Goal: Task Accomplishment & Management: Use online tool/utility

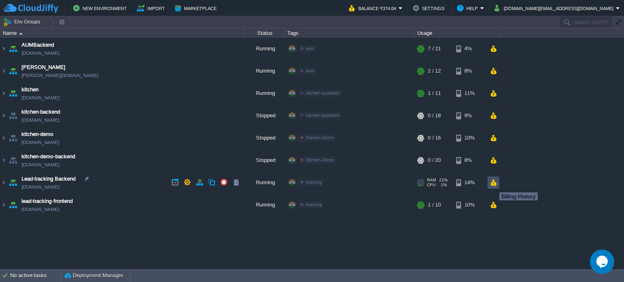
click at [494, 183] on button "button" at bounding box center [493, 182] width 7 height 7
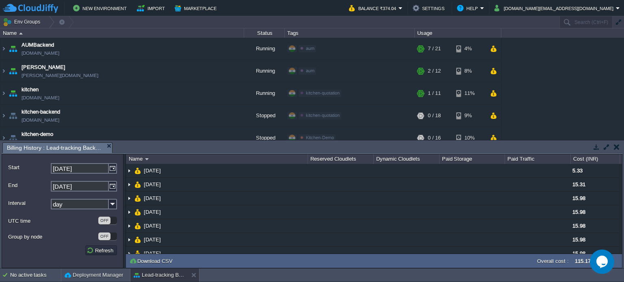
click at [615, 147] on button "button" at bounding box center [617, 146] width 6 height 7
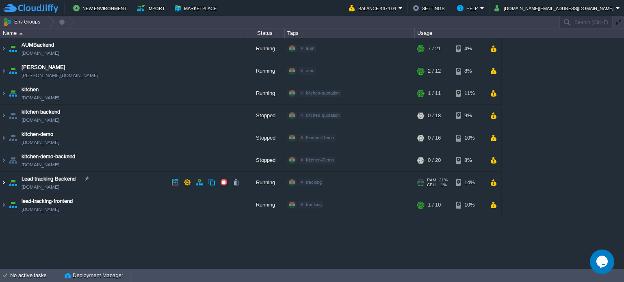
click at [3, 181] on img at bounding box center [3, 183] width 6 height 22
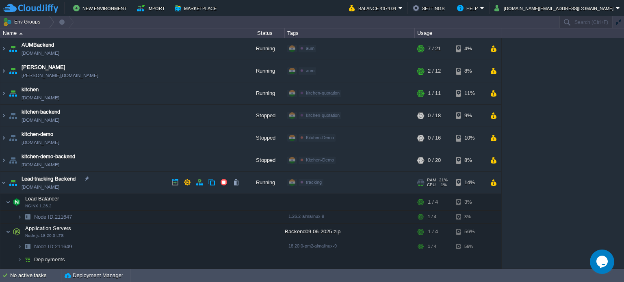
scroll to position [41, 0]
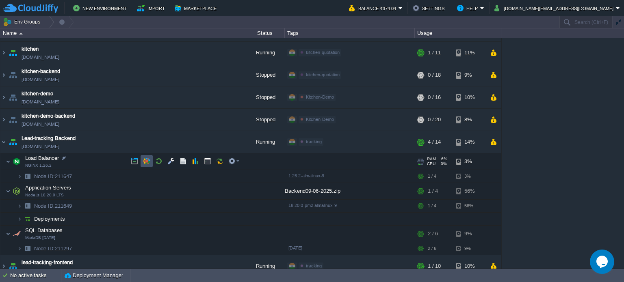
click at [148, 160] on button "button" at bounding box center [146, 161] width 7 height 7
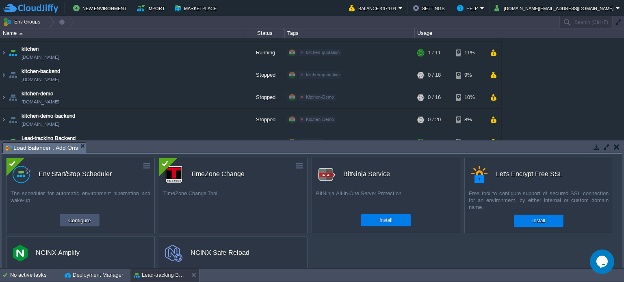
click at [80, 219] on button "Configure" at bounding box center [79, 221] width 27 height 10
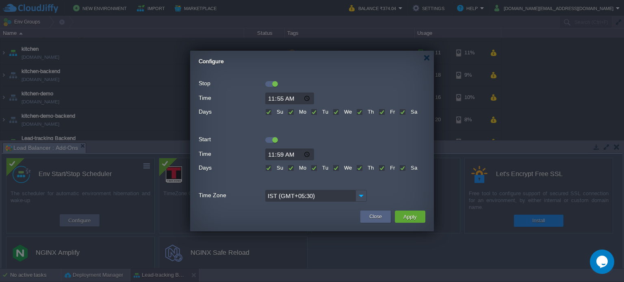
click at [275, 169] on label "Su" at bounding box center [279, 168] width 9 height 6
click at [270, 169] on input "Su" at bounding box center [267, 168] width 5 height 5
checkbox input "false"
click at [320, 169] on label "Tu" at bounding box center [324, 168] width 8 height 6
click at [314, 169] on input "Tu" at bounding box center [313, 168] width 5 height 5
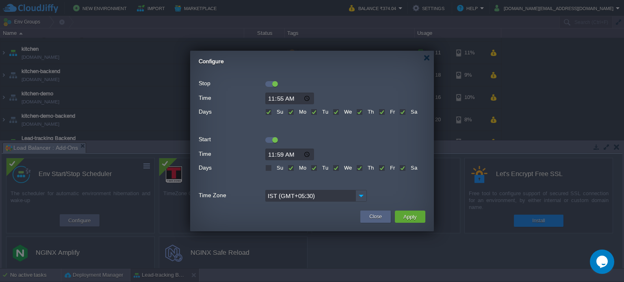
checkbox input "false"
click at [342, 165] on label "We" at bounding box center [347, 168] width 10 height 6
click at [336, 166] on input "We" at bounding box center [335, 168] width 5 height 5
checkbox input "false"
click at [388, 168] on label "Fr" at bounding box center [391, 168] width 7 height 6
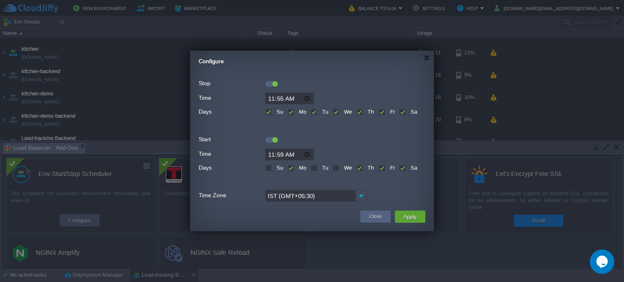
click at [382, 168] on input "Fr" at bounding box center [381, 168] width 5 height 5
checkbox input "false"
click at [409, 168] on label "Sa" at bounding box center [413, 168] width 9 height 6
click at [402, 168] on input "Sa" at bounding box center [401, 168] width 5 height 5
checkbox input "false"
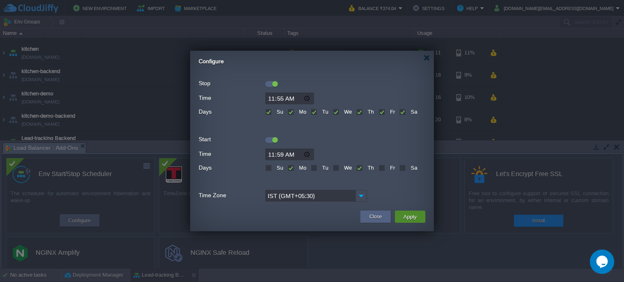
click at [413, 218] on button "Apply" at bounding box center [410, 217] width 18 height 10
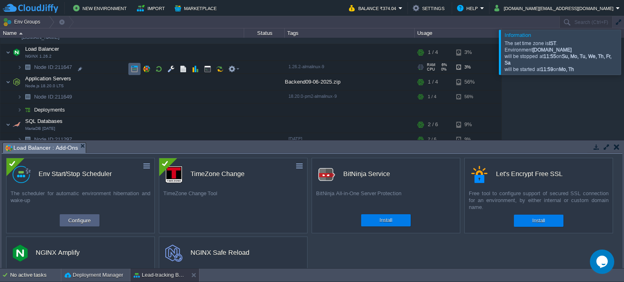
scroll to position [157, 0]
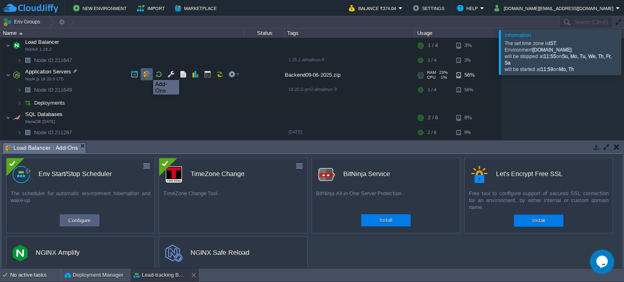
click at [147, 73] on button "button" at bounding box center [146, 74] width 7 height 7
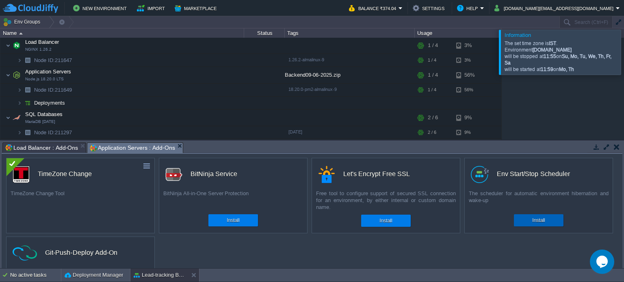
click at [547, 221] on div "Install" at bounding box center [538, 220] width 37 height 12
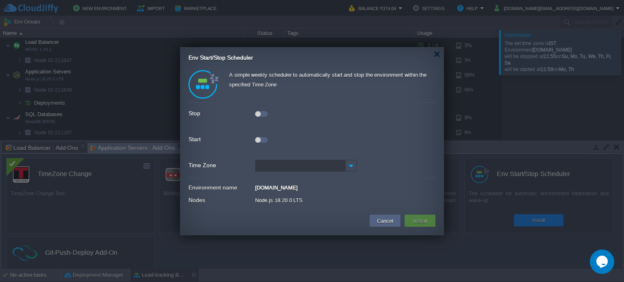
click at [260, 113] on div at bounding box center [258, 114] width 6 height 6
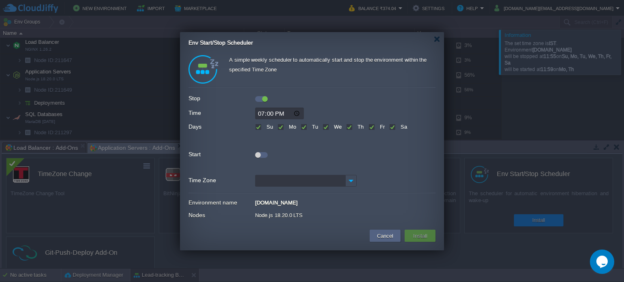
click at [262, 154] on div at bounding box center [261, 155] width 13 height 6
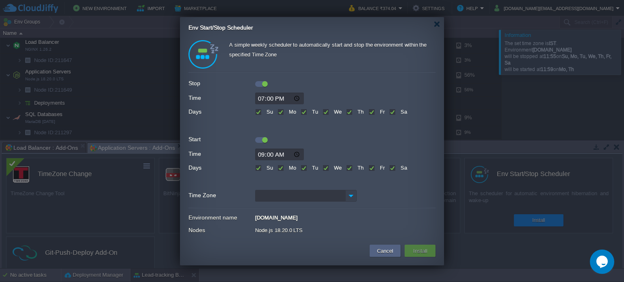
click at [349, 194] on img at bounding box center [350, 196] width 11 height 12
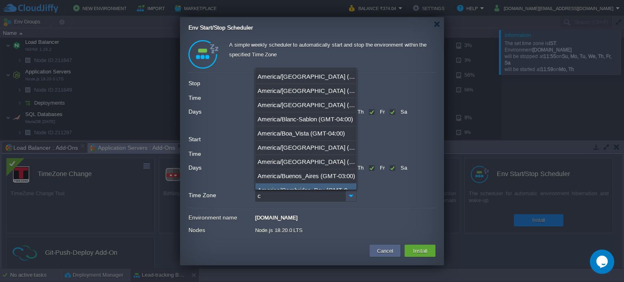
scroll to position [0, 0]
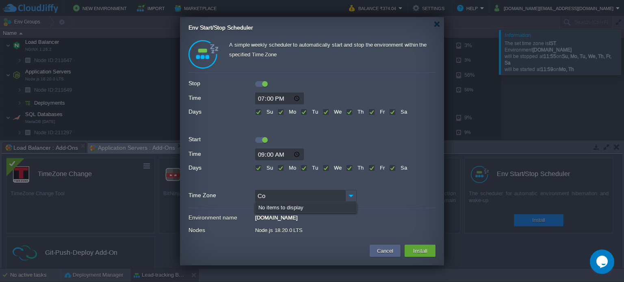
type input "C"
click at [296, 210] on div "ACT (GMT+09:30)" at bounding box center [305, 209] width 101 height 14
click at [330, 197] on input "ACT (GMT+05:30)" at bounding box center [300, 196] width 90 height 12
click at [353, 193] on img at bounding box center [350, 196] width 11 height 12
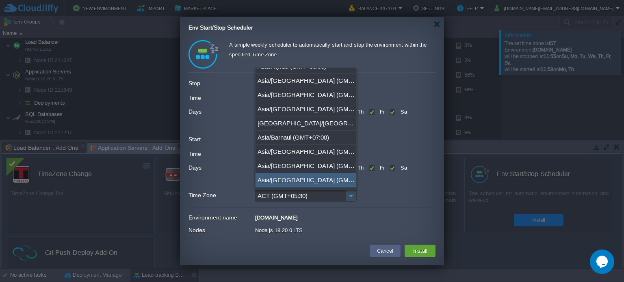
scroll to position [3574, 0]
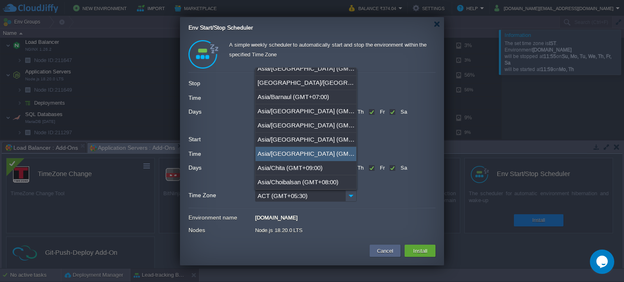
click at [287, 147] on div "Asia/[GEOGRAPHIC_DATA] (GMT+05:30)" at bounding box center [305, 154] width 101 height 14
type input "Asia/[GEOGRAPHIC_DATA] (GMT+05:30)"
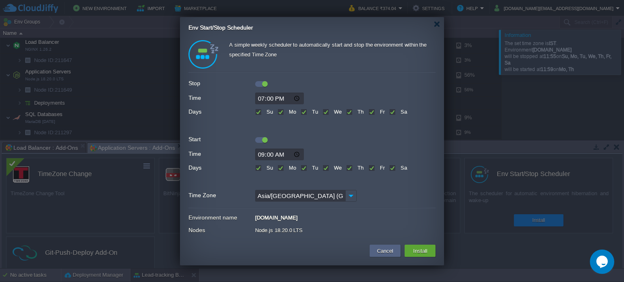
click at [264, 169] on label "Su" at bounding box center [268, 168] width 9 height 6
click at [260, 169] on input "Su" at bounding box center [257, 168] width 5 height 5
checkbox input "false"
click at [398, 169] on label "Sa" at bounding box center [402, 168] width 9 height 6
click at [392, 169] on input "Sa" at bounding box center [391, 168] width 5 height 5
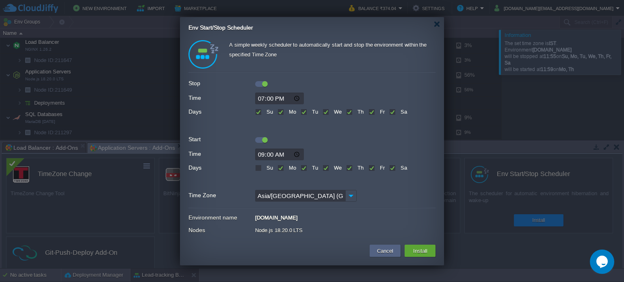
checkbox input "false"
click at [310, 166] on label "Tu" at bounding box center [314, 168] width 8 height 6
click at [302, 166] on input "Tu" at bounding box center [303, 168] width 5 height 5
checkbox input "false"
click at [350, 164] on div "Th" at bounding box center [354, 166] width 17 height 9
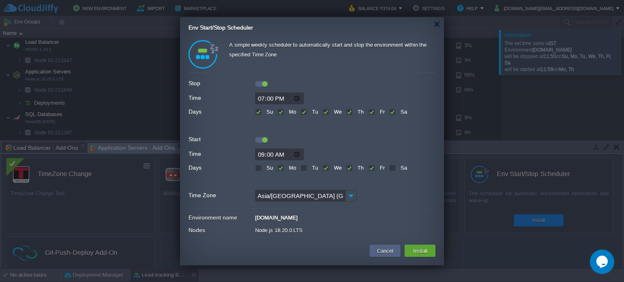
click at [348, 171] on div "Th" at bounding box center [354, 166] width 17 height 9
click at [355, 170] on label "Th" at bounding box center [359, 168] width 8 height 6
click at [349, 170] on input "Th" at bounding box center [348, 168] width 5 height 5
checkbox input "false"
click at [419, 251] on button "Install" at bounding box center [420, 251] width 19 height 10
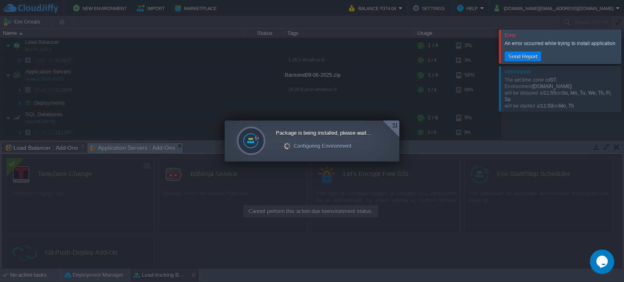
scroll to position [76, 0]
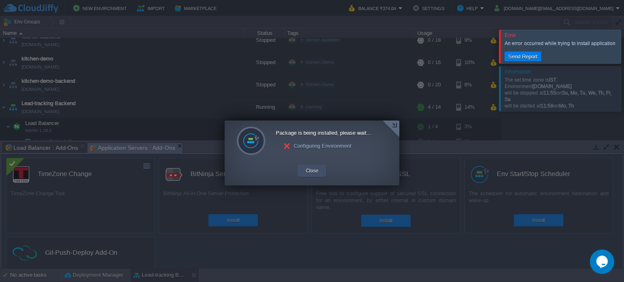
click at [312, 174] on button "Close" at bounding box center [312, 171] width 13 height 8
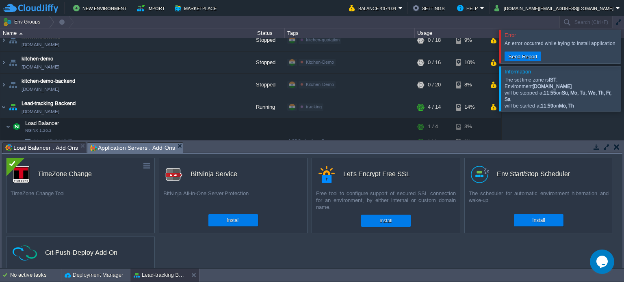
click at [623, 45] on div at bounding box center [634, 46] width 0 height 33
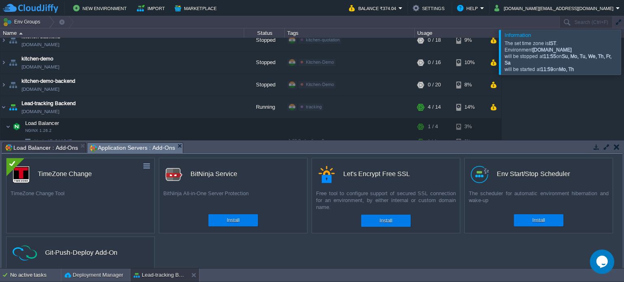
click at [623, 45] on div at bounding box center [634, 52] width 0 height 45
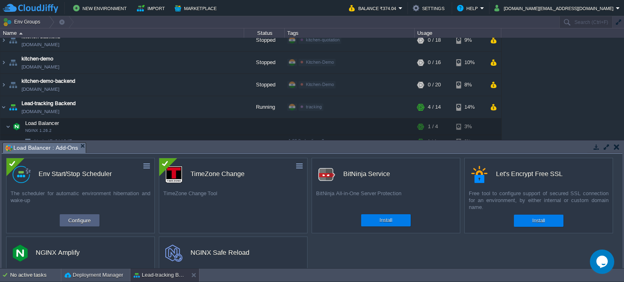
click at [614, 148] on button "button" at bounding box center [617, 146] width 6 height 7
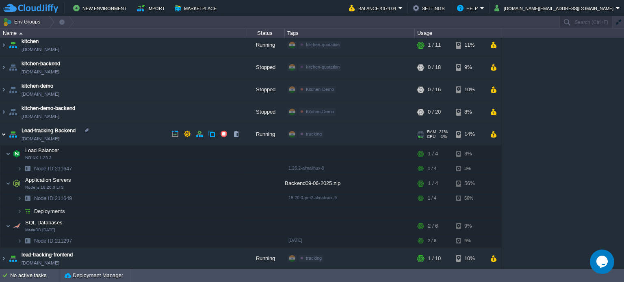
click at [5, 133] on img at bounding box center [3, 134] width 6 height 22
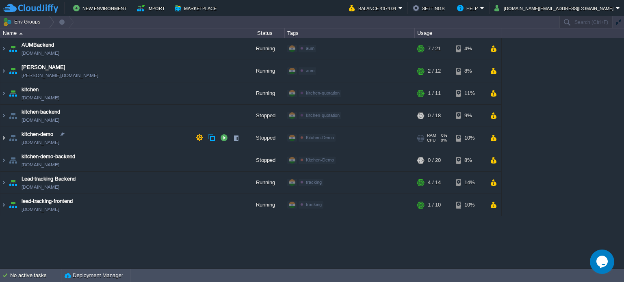
scroll to position [0, 0]
click at [222, 161] on button "button" at bounding box center [223, 159] width 7 height 7
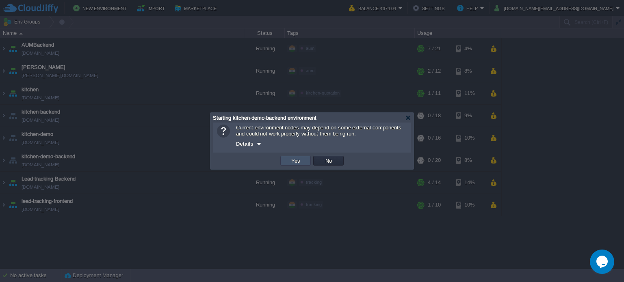
click at [292, 163] on button "Yes" at bounding box center [296, 160] width 14 height 7
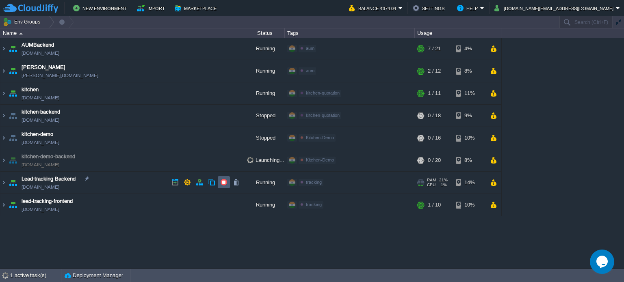
click at [223, 181] on button "button" at bounding box center [223, 182] width 7 height 7
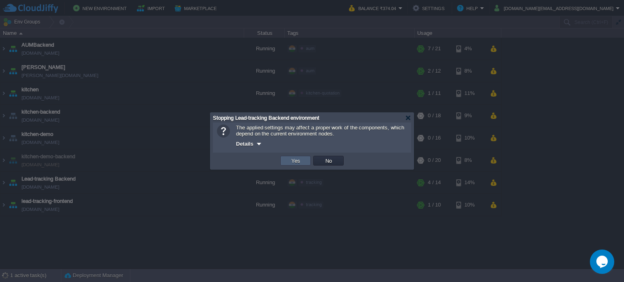
click at [301, 162] on button "Yes" at bounding box center [296, 160] width 14 height 7
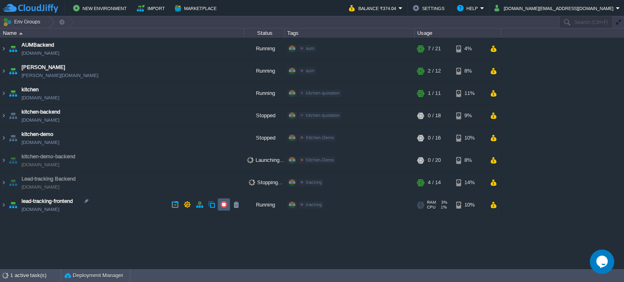
click at [224, 206] on button "button" at bounding box center [223, 204] width 7 height 7
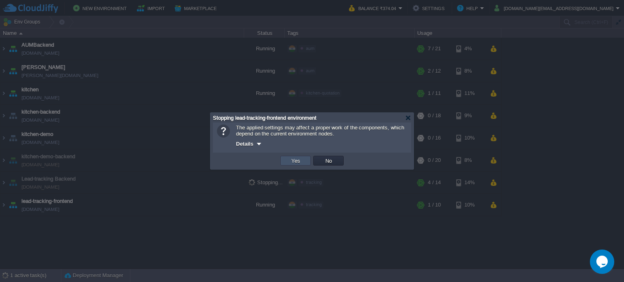
click at [297, 162] on button "Yes" at bounding box center [296, 160] width 14 height 7
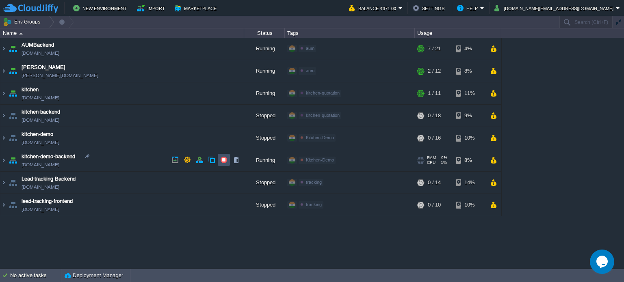
click at [225, 157] on button "button" at bounding box center [223, 159] width 7 height 7
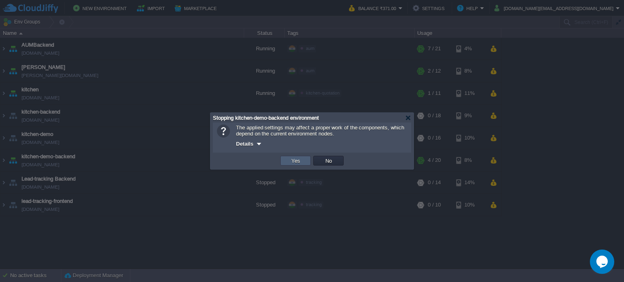
click at [299, 160] on button "Yes" at bounding box center [296, 160] width 14 height 7
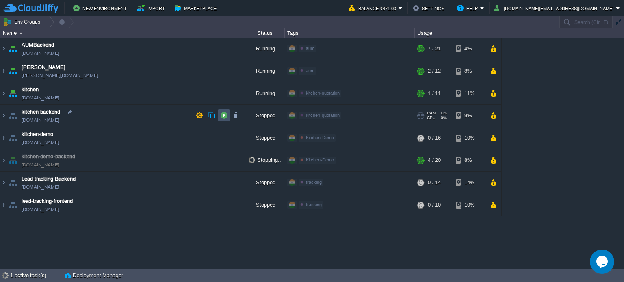
click at [223, 115] on button "button" at bounding box center [223, 115] width 7 height 7
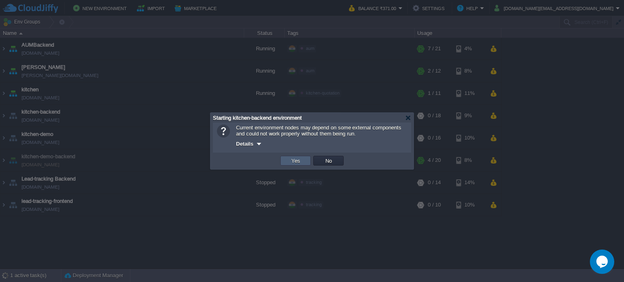
click at [297, 164] on button "Yes" at bounding box center [296, 160] width 14 height 7
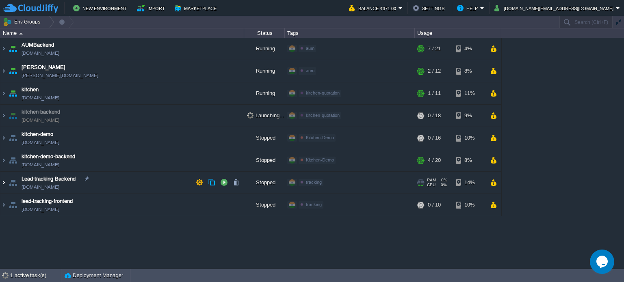
click at [2, 183] on img at bounding box center [3, 183] width 6 height 22
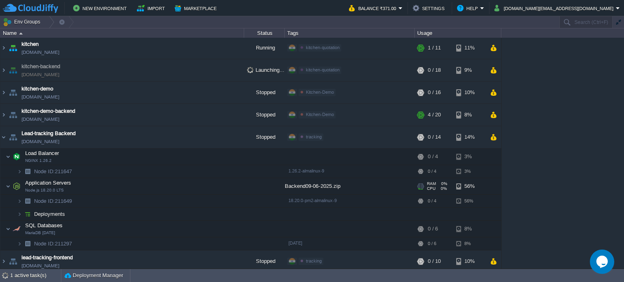
scroll to position [48, 0]
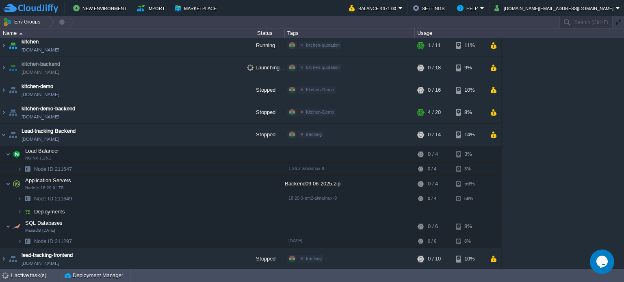
click at [547, 174] on div "AUMBackend [DOMAIN_NAME] Running aum Edit RAM 26% CPU 1% 7 / 21 4% aumtech [DOM…" at bounding box center [312, 153] width 624 height 231
click at [4, 134] on img at bounding box center [3, 135] width 6 height 22
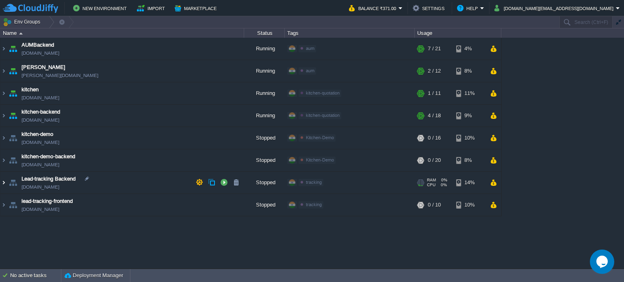
click at [3, 182] on img at bounding box center [3, 183] width 6 height 22
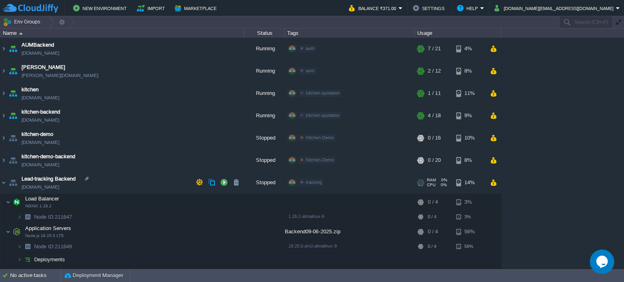
scroll to position [41, 0]
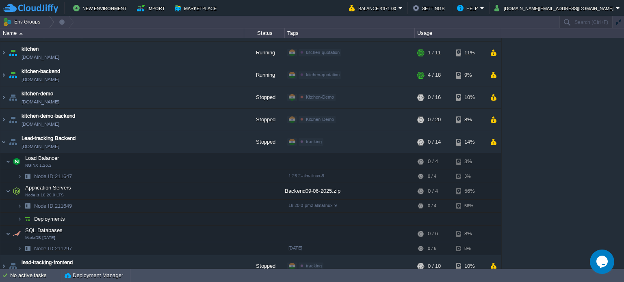
click at [563, 180] on div "AUMBackend [DOMAIN_NAME] Running aum Edit RAM 26% CPU 1% 7 / 21 4% aumtech [DOM…" at bounding box center [312, 153] width 624 height 231
click at [6, 142] on img at bounding box center [3, 142] width 6 height 22
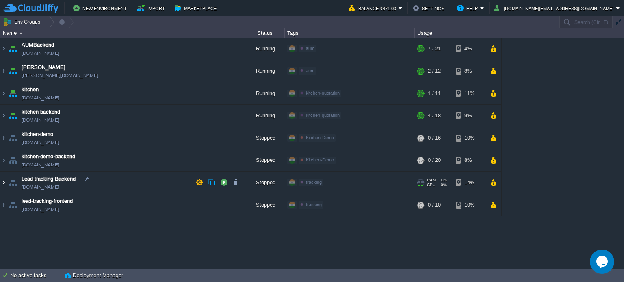
click at [4, 182] on img at bounding box center [3, 183] width 6 height 22
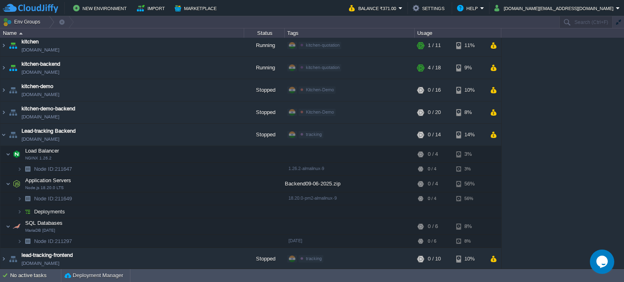
scroll to position [48, 0]
click at [3, 134] on img at bounding box center [3, 135] width 6 height 22
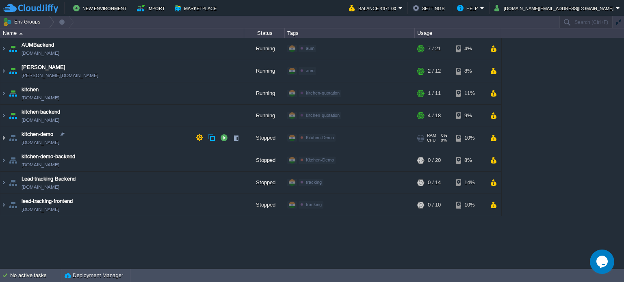
scroll to position [0, 0]
click at [221, 183] on button "button" at bounding box center [223, 182] width 7 height 7
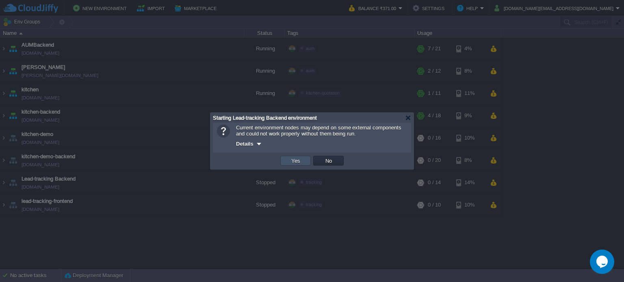
click at [297, 160] on button "Yes" at bounding box center [296, 160] width 14 height 7
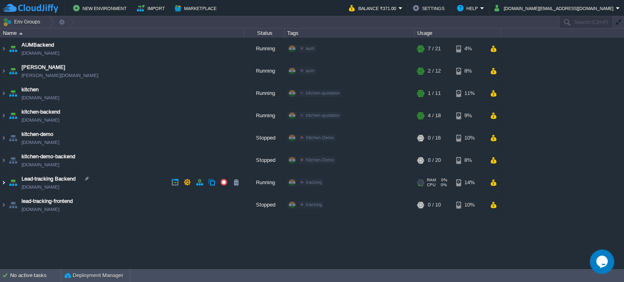
click at [2, 181] on img at bounding box center [3, 183] width 6 height 22
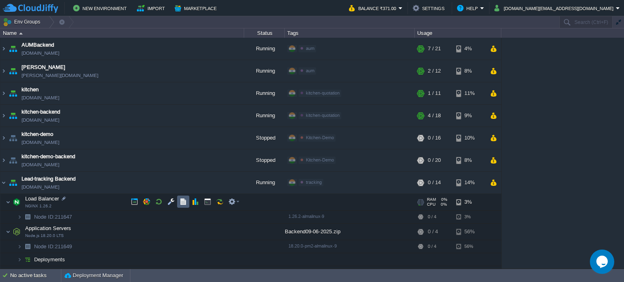
scroll to position [41, 0]
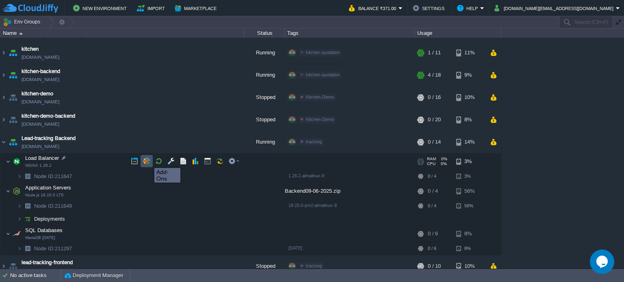
click at [148, 161] on button "button" at bounding box center [146, 161] width 7 height 7
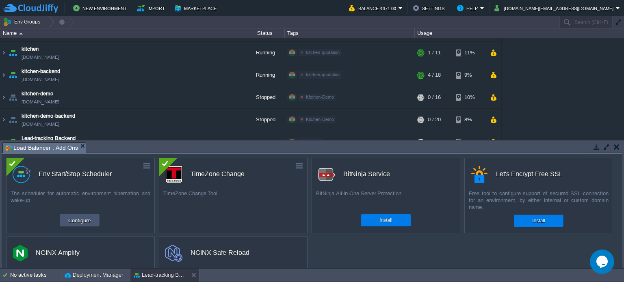
click at [70, 218] on button "Configure" at bounding box center [79, 221] width 27 height 10
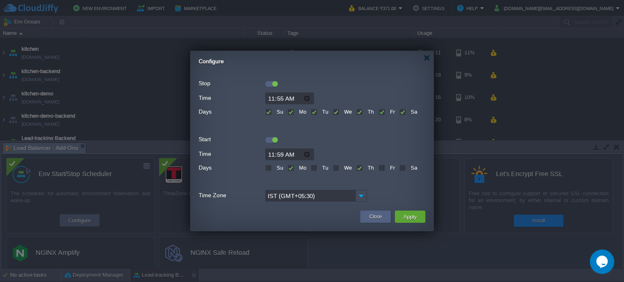
click at [297, 167] on label "Mo" at bounding box center [301, 168] width 9 height 6
click at [292, 167] on input "Mo" at bounding box center [290, 168] width 5 height 5
checkbox input "false"
click at [366, 167] on label "Th" at bounding box center [370, 168] width 8 height 6
click at [360, 167] on input "Th" at bounding box center [358, 168] width 5 height 5
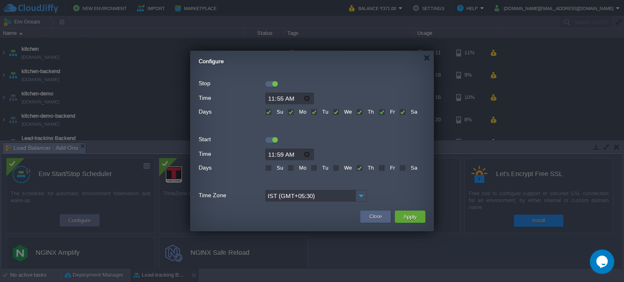
checkbox input "false"
click at [297, 167] on label "Mo" at bounding box center [301, 168] width 9 height 6
click at [292, 167] on input "Mo" at bounding box center [290, 168] width 5 height 5
checkbox input "true"
click at [414, 215] on button "Apply" at bounding box center [410, 217] width 18 height 10
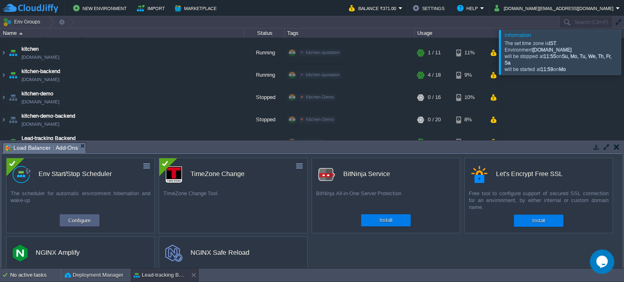
click at [623, 51] on div at bounding box center [634, 52] width 0 height 45
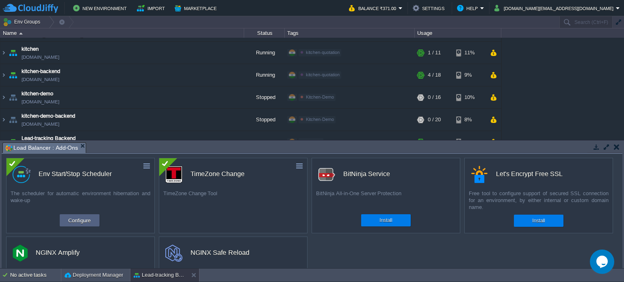
click at [617, 145] on button "button" at bounding box center [617, 146] width 6 height 7
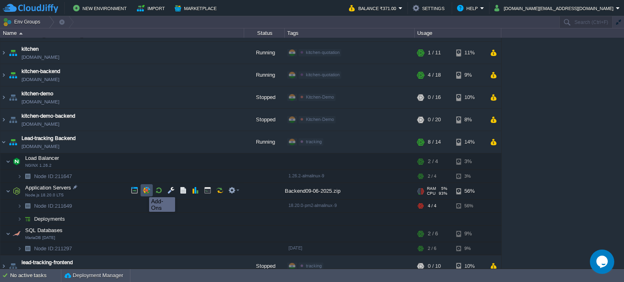
click at [143, 190] on button "button" at bounding box center [146, 190] width 7 height 7
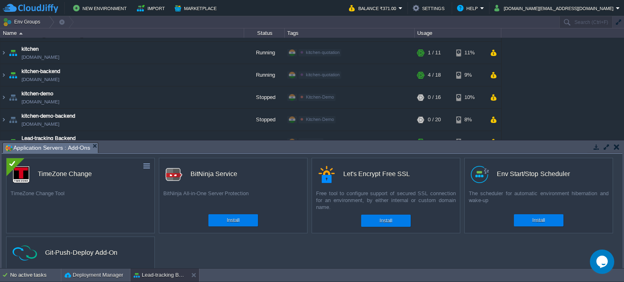
click at [617, 145] on button "button" at bounding box center [617, 146] width 6 height 7
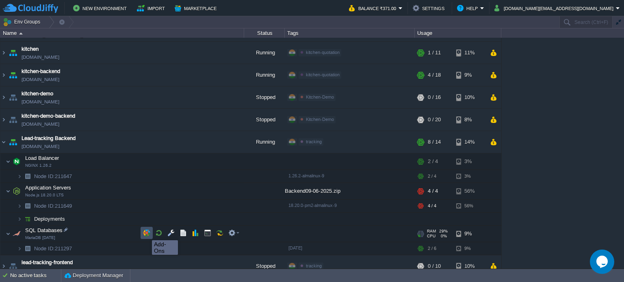
click at [146, 233] on button "button" at bounding box center [146, 232] width 7 height 7
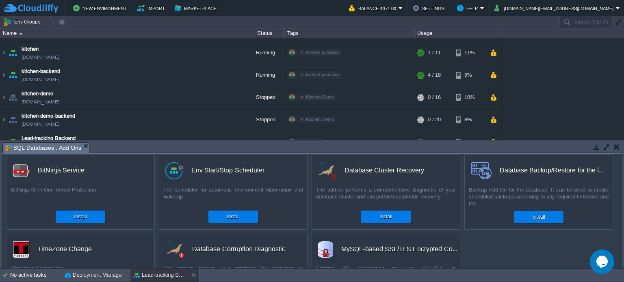
scroll to position [0, 0]
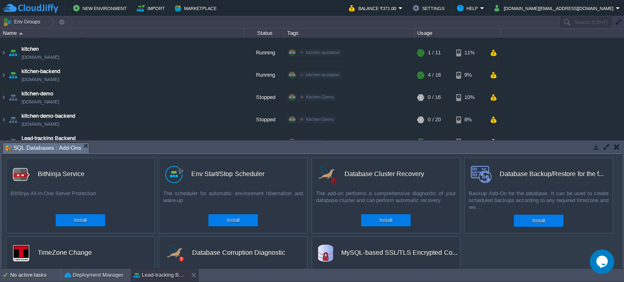
click at [617, 146] on button "button" at bounding box center [617, 146] width 6 height 7
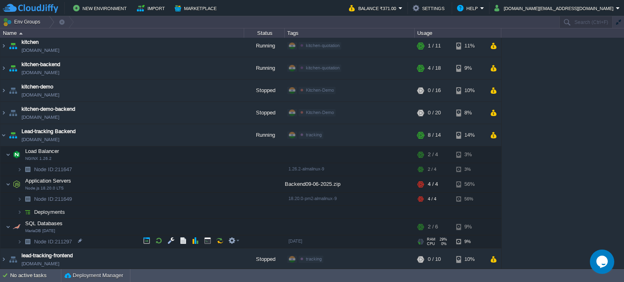
scroll to position [48, 0]
click at [4, 135] on img at bounding box center [3, 135] width 6 height 22
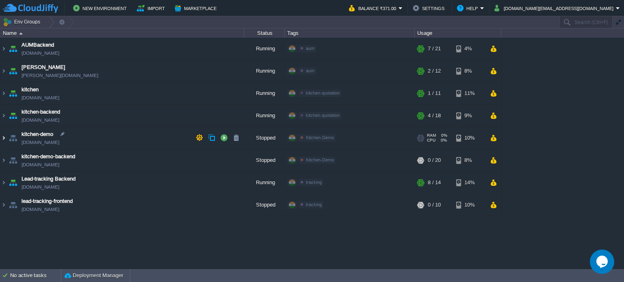
scroll to position [0, 0]
click at [3, 205] on img at bounding box center [3, 205] width 6 height 22
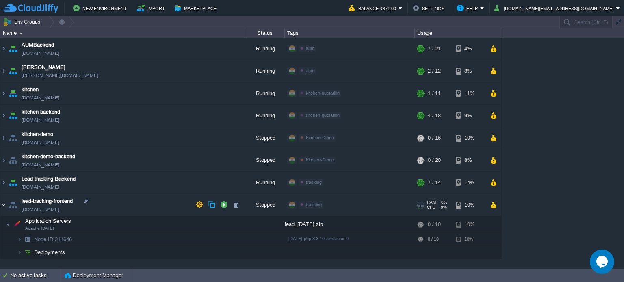
click at [4, 204] on img at bounding box center [3, 205] width 6 height 22
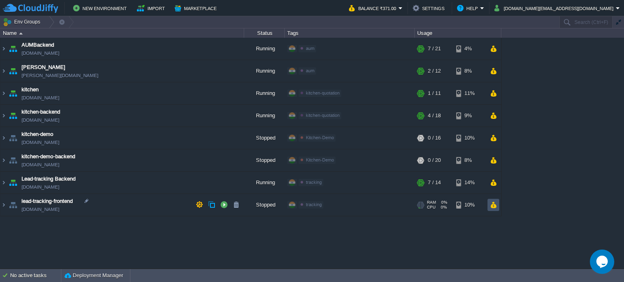
click at [491, 203] on button "button" at bounding box center [493, 204] width 7 height 7
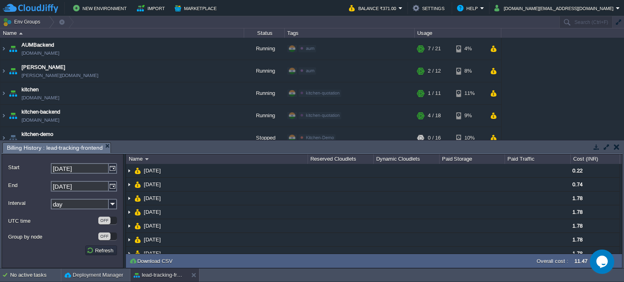
click at [617, 149] on button "button" at bounding box center [617, 146] width 6 height 7
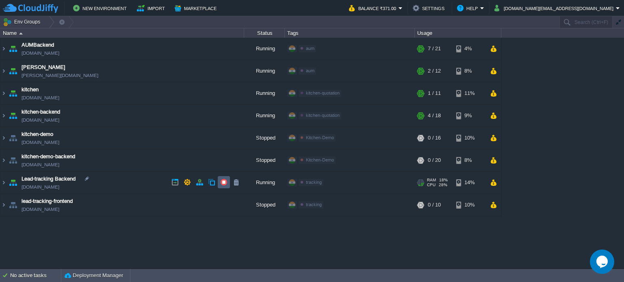
click at [223, 182] on button "button" at bounding box center [223, 182] width 7 height 7
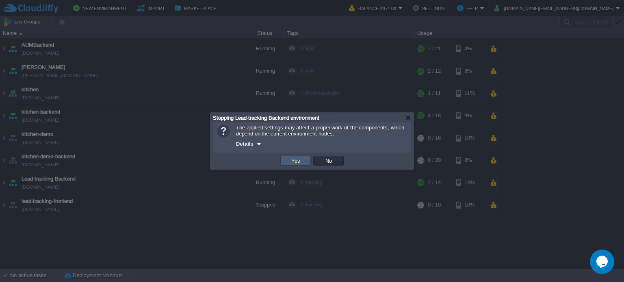
click at [294, 162] on button "Yes" at bounding box center [296, 160] width 14 height 7
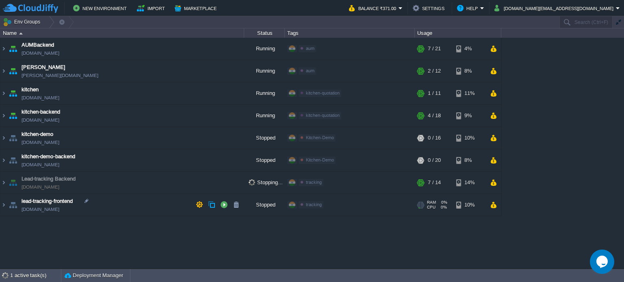
click at [49, 209] on link "[DOMAIN_NAME]" at bounding box center [41, 210] width 38 height 8
click at [225, 205] on button "button" at bounding box center [223, 204] width 7 height 7
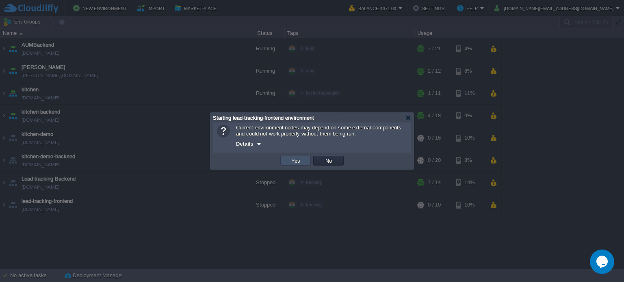
click at [296, 160] on button "Yes" at bounding box center [296, 160] width 14 height 7
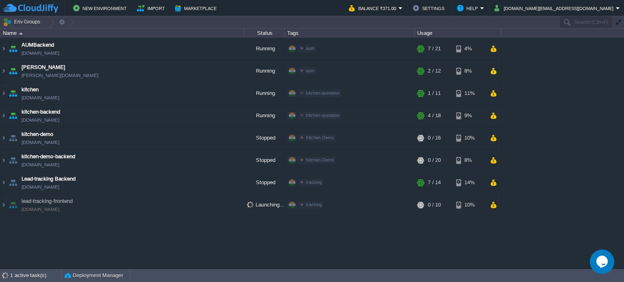
click at [407, 242] on div "AUMBackend [DOMAIN_NAME] Running aum Edit RAM 26% CPU 1% 7 / 21 4% aumtech [DOM…" at bounding box center [312, 153] width 624 height 231
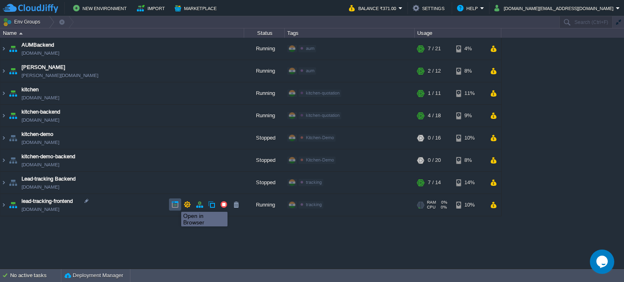
click at [175, 204] on button "button" at bounding box center [174, 204] width 7 height 7
